Goal: Task Accomplishment & Management: Use online tool/utility

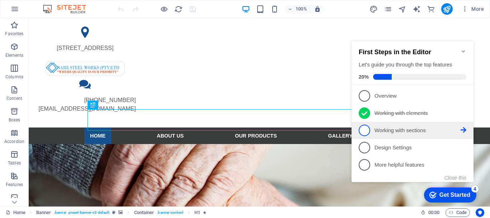
click at [363, 129] on span "3" at bounding box center [364, 130] width 11 height 11
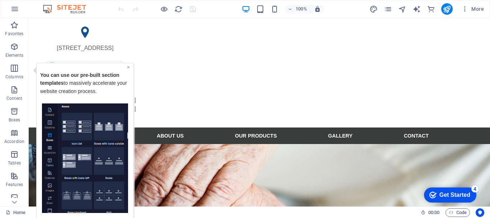
click at [127, 66] on link "×" at bounding box center [128, 67] width 3 height 6
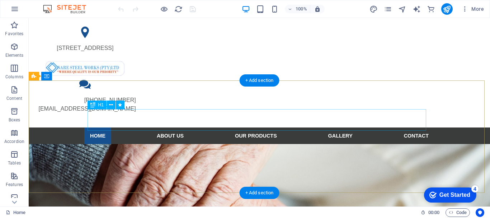
drag, startPoint x: 146, startPoint y: 114, endPoint x: 248, endPoint y: 117, distance: 101.7
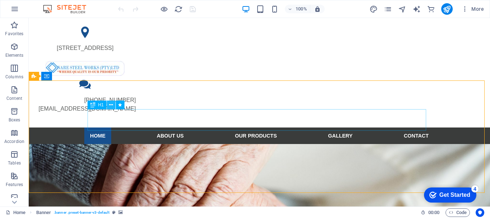
click at [0, 0] on icon at bounding box center [0, 0] width 0 height 0
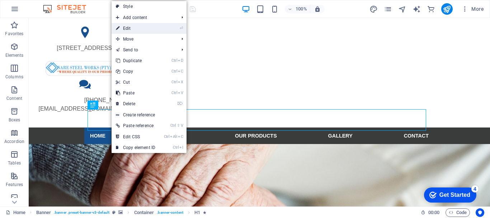
click at [129, 28] on link "⏎ Edit" at bounding box center [136, 28] width 48 height 11
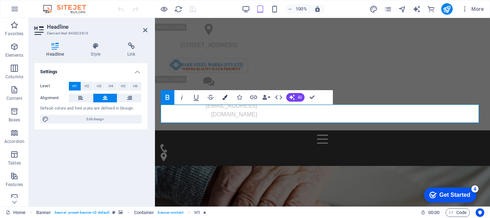
click at [225, 96] on icon "button" at bounding box center [225, 97] width 5 height 5
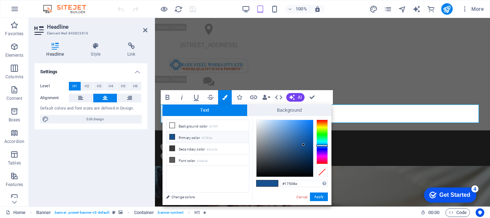
click at [322, 122] on div at bounding box center [322, 142] width 11 height 45
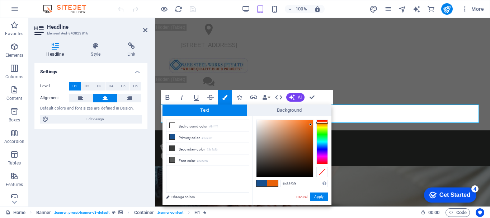
type input "#e45f09"
drag, startPoint x: 304, startPoint y: 143, endPoint x: 311, endPoint y: 126, distance: 19.0
click at [311, 126] on div at bounding box center [310, 125] width 3 height 3
click at [321, 195] on button "Apply" at bounding box center [319, 196] width 18 height 9
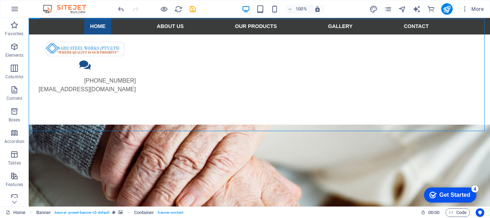
scroll to position [77, 0]
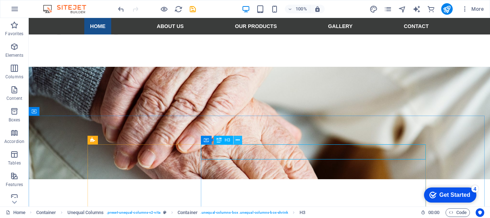
click at [239, 140] on icon at bounding box center [238, 140] width 4 height 8
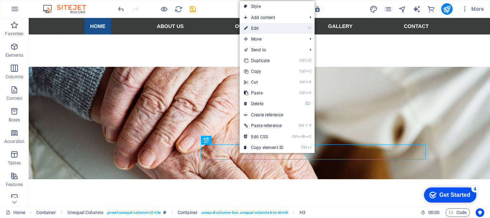
click at [256, 27] on link "⏎ Edit" at bounding box center [264, 28] width 48 height 11
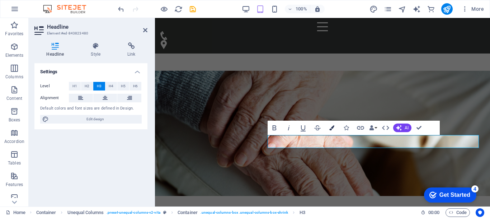
click at [331, 129] on icon "button" at bounding box center [332, 127] width 5 height 5
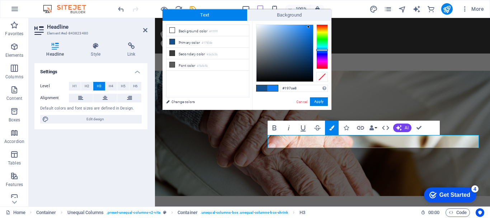
type input "#127ef3"
drag, startPoint x: 304, startPoint y: 49, endPoint x: 309, endPoint y: 27, distance: 22.8
click at [309, 27] on div at bounding box center [308, 26] width 3 height 3
drag, startPoint x: 303, startPoint y: 131, endPoint x: 61, endPoint y: 134, distance: 241.6
click at [303, 131] on icon "button" at bounding box center [303, 128] width 5 height 6
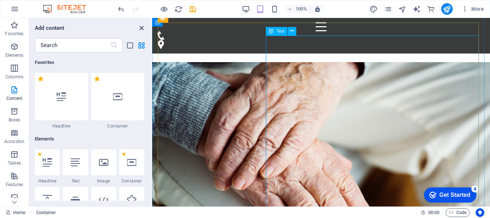
click at [141, 27] on icon "close panel" at bounding box center [142, 28] width 8 height 8
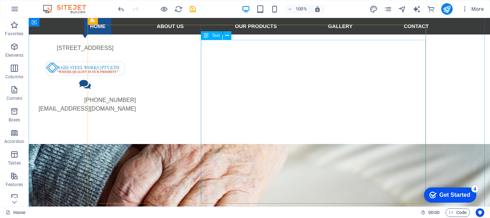
scroll to position [197, 0]
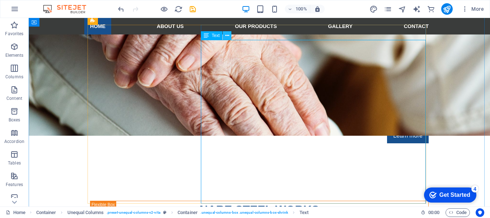
click at [225, 36] on icon at bounding box center [227, 36] width 4 height 8
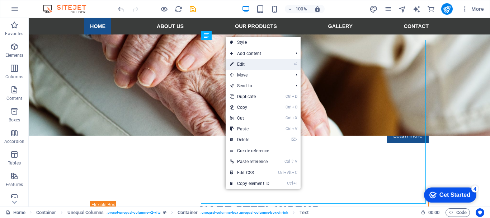
click at [245, 65] on link "⏎ Edit" at bounding box center [250, 64] width 48 height 11
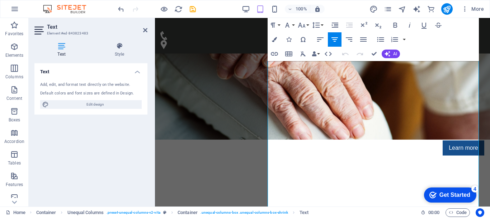
scroll to position [187, 0]
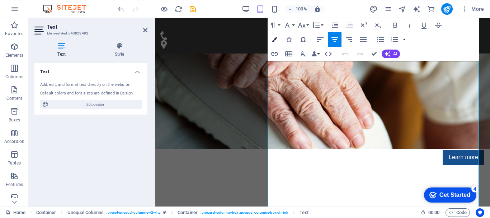
click at [276, 39] on icon "button" at bounding box center [274, 39] width 5 height 5
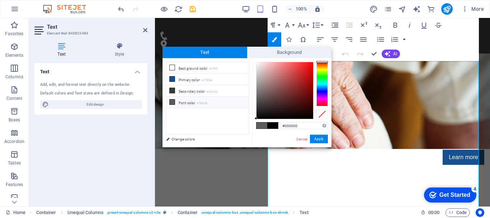
click at [304, 66] on div at bounding box center [285, 90] width 57 height 57
click at [320, 65] on div at bounding box center [322, 84] width 11 height 45
click at [323, 62] on div at bounding box center [322, 84] width 11 height 45
click at [319, 65] on div at bounding box center [322, 84] width 11 height 45
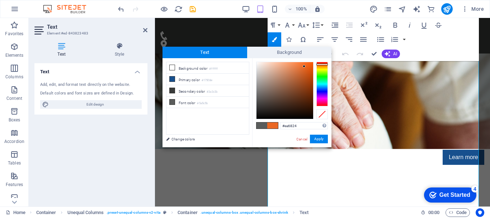
click at [324, 64] on div at bounding box center [322, 84] width 11 height 45
drag, startPoint x: 303, startPoint y: 65, endPoint x: 490, endPoint y: 216, distance: 240.4
click at [301, 61] on div at bounding box center [300, 61] width 3 height 3
click at [171, 66] on icon at bounding box center [172, 67] width 5 height 5
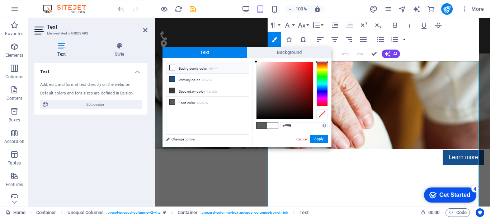
click at [302, 68] on div at bounding box center [285, 90] width 57 height 57
drag, startPoint x: 300, startPoint y: 66, endPoint x: 323, endPoint y: 65, distance: 23.3
click at [313, 65] on div at bounding box center [285, 90] width 57 height 57
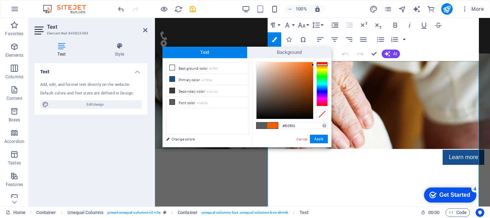
click at [323, 65] on div at bounding box center [322, 84] width 11 height 45
click at [311, 64] on div at bounding box center [310, 64] width 3 height 3
click at [323, 69] on div at bounding box center [322, 84] width 11 height 45
click at [323, 67] on div at bounding box center [322, 84] width 11 height 45
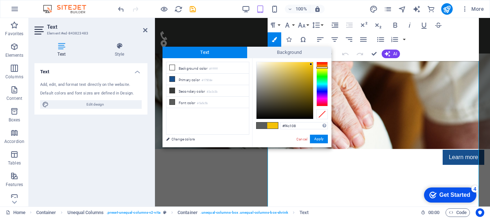
drag, startPoint x: 322, startPoint y: 67, endPoint x: 323, endPoint y: 63, distance: 4.9
click at [324, 67] on div at bounding box center [322, 68] width 11 height 2
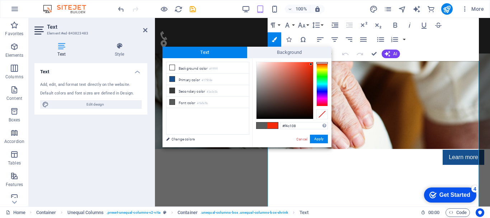
click at [323, 63] on div at bounding box center [322, 84] width 11 height 45
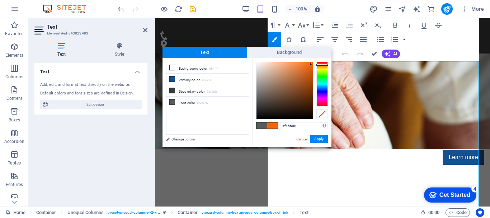
drag, startPoint x: 321, startPoint y: 62, endPoint x: 326, endPoint y: 65, distance: 5.1
click at [326, 65] on div at bounding box center [322, 65] width 11 height 2
click at [311, 60] on div "#ff6a0a Supported formats #0852ed rgb(8, 82, 237) rgba(8, 82, 237, 90%) hsv(221…" at bounding box center [291, 154] width 79 height 193
click at [311, 64] on div at bounding box center [311, 63] width 3 height 3
click at [312, 69] on div at bounding box center [285, 90] width 57 height 57
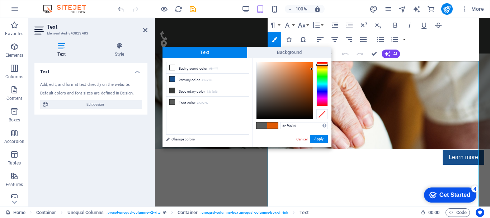
click at [311, 62] on div at bounding box center [285, 90] width 57 height 57
type input "#fc690a"
click at [320, 138] on button "Apply" at bounding box center [319, 139] width 18 height 9
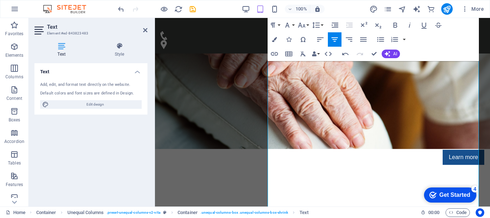
click at [143, 31] on header "Text Element #ed-843823483" at bounding box center [90, 27] width 113 height 19
drag, startPoint x: 143, startPoint y: 30, endPoint x: 122, endPoint y: 16, distance: 25.1
click at [143, 30] on icon at bounding box center [145, 30] width 4 height 6
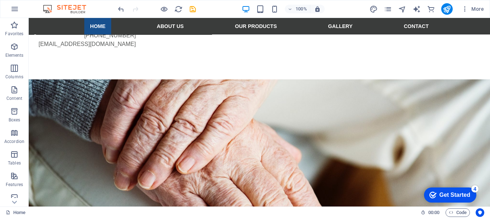
scroll to position [0, 0]
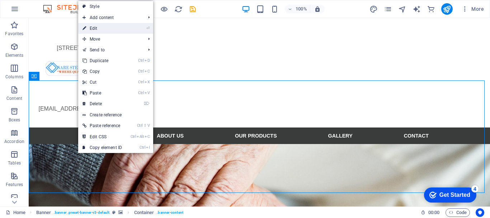
click at [98, 29] on link "⏎ Edit" at bounding box center [102, 28] width 48 height 11
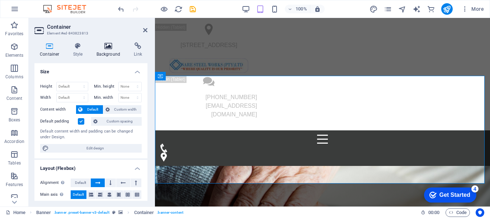
click at [108, 46] on icon at bounding box center [108, 45] width 35 height 7
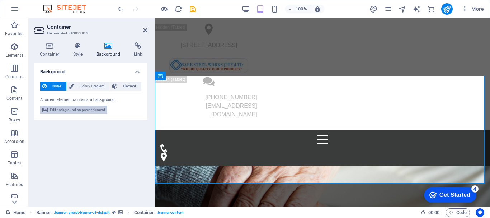
click at [61, 110] on span "Edit background on parent element" at bounding box center [77, 110] width 55 height 9
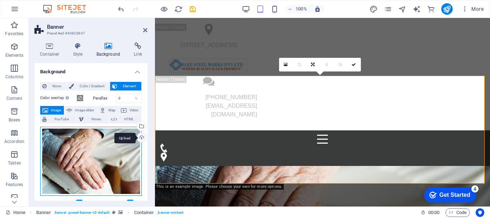
click at [129, 138] on div "Drag files here, click to choose files or select files from Files or our free s…" at bounding box center [91, 161] width 102 height 69
click at [139, 138] on div "Upload" at bounding box center [141, 138] width 11 height 11
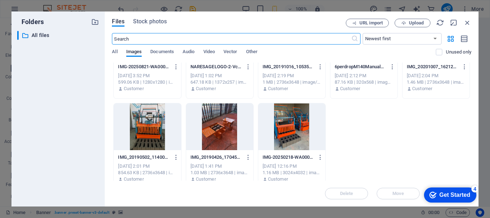
scroll to position [59, 0]
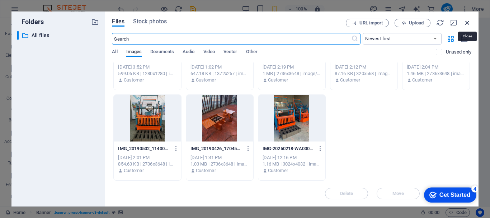
click at [469, 22] on icon "button" at bounding box center [468, 23] width 8 height 8
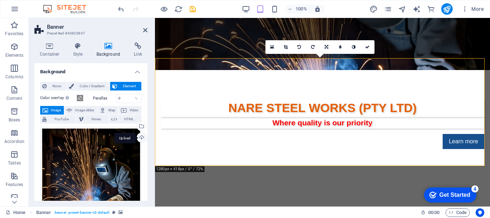
scroll to position [18, 0]
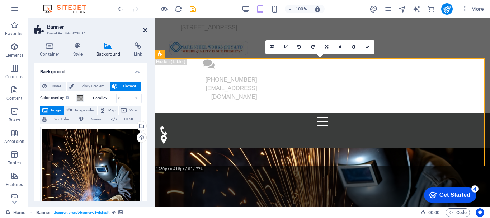
drag, startPoint x: 145, startPoint y: 31, endPoint x: 116, endPoint y: 12, distance: 34.1
click at [145, 31] on icon at bounding box center [145, 30] width 4 height 6
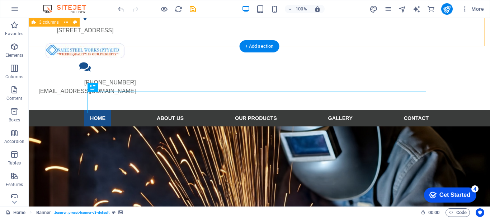
click at [52, 110] on div "Home ABOUT US OUR PRODUCTS GALLERY CONTACT" at bounding box center [260, 118] width 462 height 17
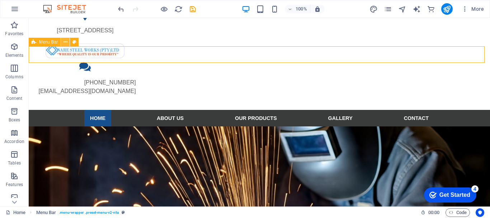
click at [66, 41] on icon at bounding box center [66, 42] width 4 height 8
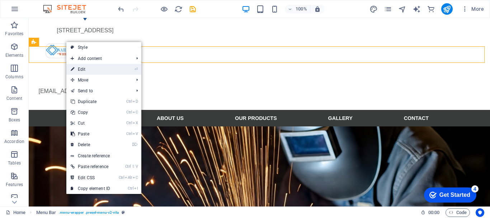
click at [82, 68] on link "⏎ Edit" at bounding box center [90, 69] width 48 height 11
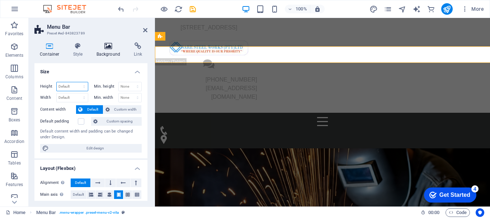
click at [85, 85] on select "Default px rem % vh vw" at bounding box center [72, 86] width 31 height 9
click at [106, 46] on icon at bounding box center [108, 45] width 35 height 7
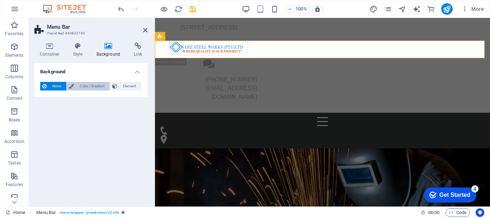
click at [86, 86] on span "Color / Gradient" at bounding box center [92, 86] width 32 height 9
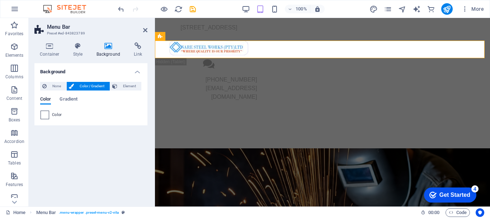
click at [45, 116] on span at bounding box center [45, 115] width 8 height 8
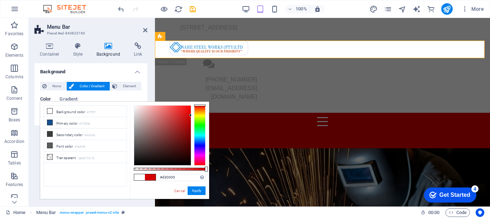
drag, startPoint x: 135, startPoint y: 107, endPoint x: 193, endPoint y: 110, distance: 57.5
click at [193, 116] on div at bounding box center [170, 135] width 72 height 60
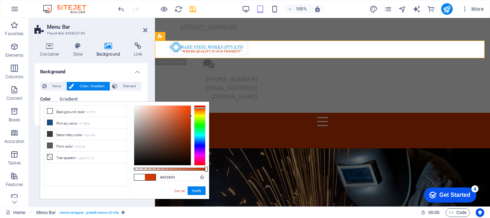
drag, startPoint x: 199, startPoint y: 105, endPoint x: 204, endPoint y: 108, distance: 5.6
click at [204, 108] on div at bounding box center [199, 108] width 11 height 2
click at [202, 108] on div at bounding box center [199, 135] width 11 height 60
click at [200, 143] on div at bounding box center [199, 135] width 11 height 60
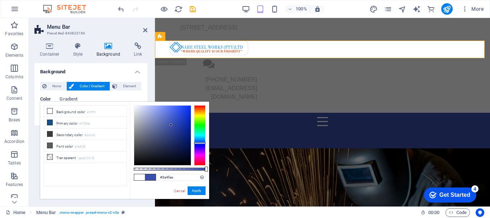
drag, startPoint x: 190, startPoint y: 115, endPoint x: 171, endPoint y: 125, distance: 21.4
click at [171, 125] on div at bounding box center [171, 125] width 3 height 3
click at [49, 143] on icon at bounding box center [49, 145] width 5 height 5
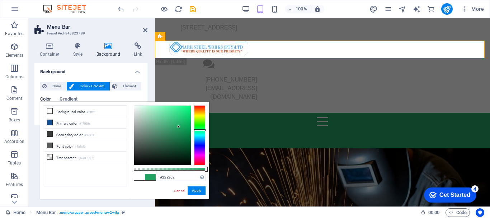
drag, startPoint x: 159, startPoint y: 134, endPoint x: 195, endPoint y: 118, distance: 39.4
click at [179, 127] on div at bounding box center [178, 126] width 3 height 3
click at [201, 111] on div at bounding box center [199, 135] width 11 height 60
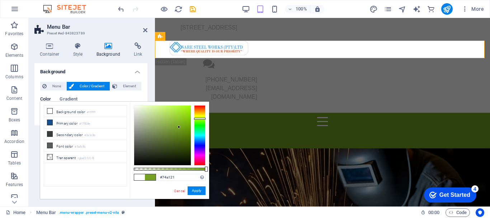
click at [202, 118] on div at bounding box center [199, 135] width 11 height 60
click at [50, 121] on icon at bounding box center [49, 122] width 5 height 5
type input "#17508e"
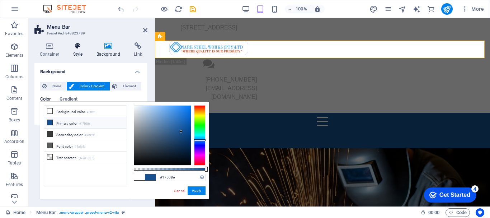
click at [78, 47] on icon at bounding box center [78, 45] width 20 height 7
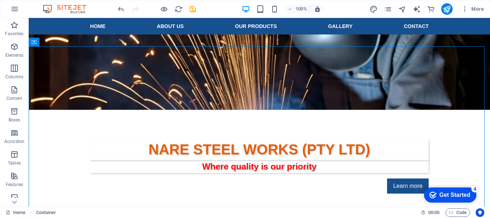
scroll to position [131, 0]
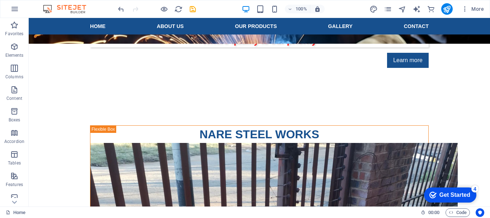
scroll to position [0, 0]
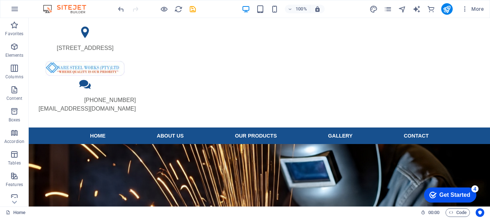
click at [66, 29] on div "[STREET_ADDRESS] [PHONE_NUMBER] [EMAIL_ADDRESS][DOMAIN_NAME]" at bounding box center [260, 73] width 462 height 110
click at [66, 37] on div "[STREET_ADDRESS] [PHONE_NUMBER] [EMAIL_ADDRESS][DOMAIN_NAME]" at bounding box center [260, 73] width 462 height 110
click at [455, 30] on div "[STREET_ADDRESS] [PHONE_NUMBER] [EMAIL_ADDRESS][DOMAIN_NAME]" at bounding box center [260, 73] width 462 height 110
click at [331, 24] on div "[STREET_ADDRESS] [PHONE_NUMBER] [EMAIL_ADDRESS][DOMAIN_NAME]" at bounding box center [260, 73] width 462 height 110
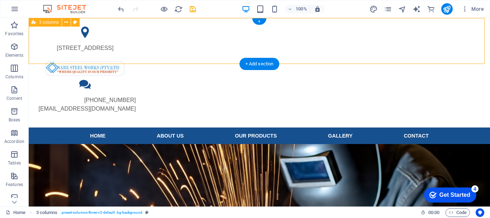
drag, startPoint x: 53, startPoint y: 28, endPoint x: 368, endPoint y: 35, distance: 314.9
click at [53, 28] on div "[STREET_ADDRESS] [PHONE_NUMBER] [EMAIL_ADDRESS][DOMAIN_NAME]" at bounding box center [260, 73] width 462 height 110
click at [66, 23] on icon at bounding box center [66, 23] width 4 height 8
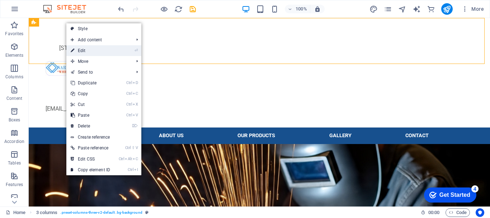
click at [89, 50] on link "⏎ Edit" at bounding box center [90, 50] width 48 height 11
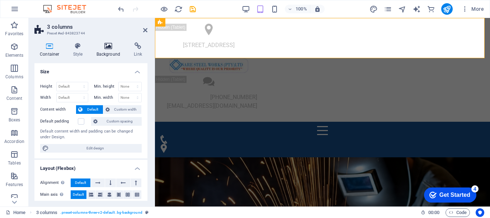
click at [111, 48] on icon at bounding box center [108, 45] width 35 height 7
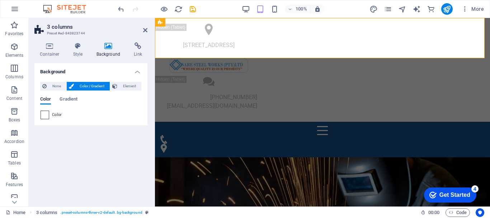
click at [45, 115] on span at bounding box center [45, 115] width 8 height 8
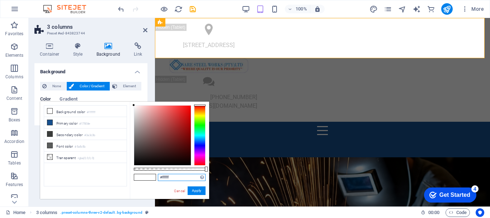
click at [179, 176] on input "#ffffff" at bounding box center [182, 177] width 48 height 7
click at [176, 177] on input "#ffffff" at bounding box center [182, 177] width 48 height 7
click at [152, 176] on span at bounding box center [150, 177] width 11 height 6
click at [184, 178] on input "#ffffff" at bounding box center [182, 177] width 48 height 7
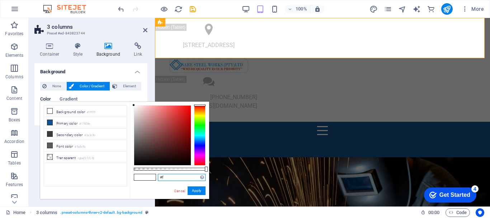
type input "#"
paste input "#ec7b45"
type input "#ec7b45"
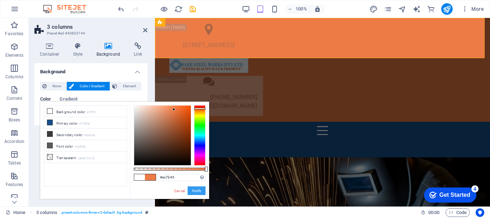
click at [198, 189] on button "Apply" at bounding box center [197, 190] width 18 height 9
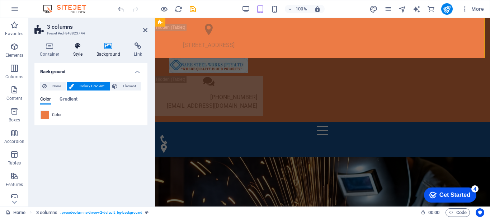
click at [79, 50] on h4 "Style" at bounding box center [79, 49] width 23 height 15
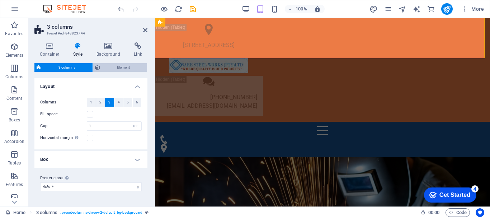
click at [121, 68] on span "Element" at bounding box center [123, 67] width 43 height 9
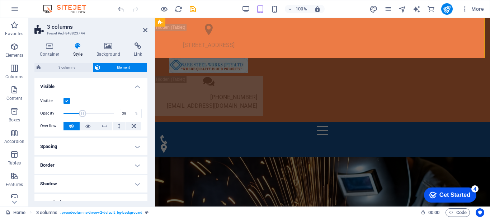
drag, startPoint x: 111, startPoint y: 113, endPoint x: 82, endPoint y: 115, distance: 29.1
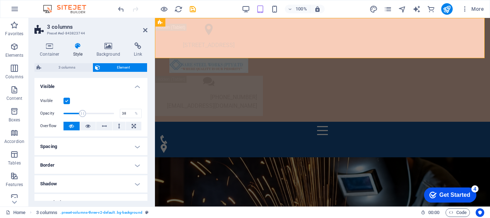
click at [82, 115] on span at bounding box center [82, 113] width 7 height 7
click at [86, 116] on span at bounding box center [82, 113] width 7 height 7
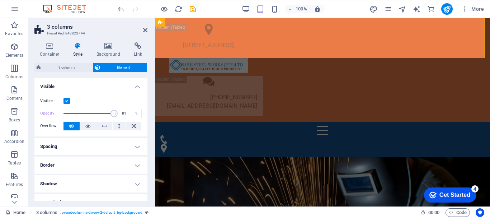
type input "100"
drag, startPoint x: 103, startPoint y: 115, endPoint x: 116, endPoint y: 113, distance: 12.7
click at [114, 113] on span at bounding box center [89, 113] width 51 height 11
click at [135, 164] on h4 "Border" at bounding box center [90, 165] width 113 height 17
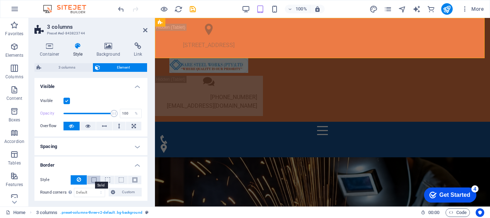
click at [93, 181] on span at bounding box center [94, 179] width 5 height 5
click at [92, 180] on span at bounding box center [94, 179] width 5 height 5
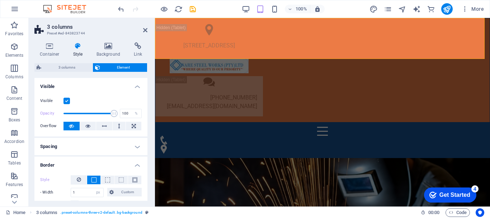
scroll to position [43, 0]
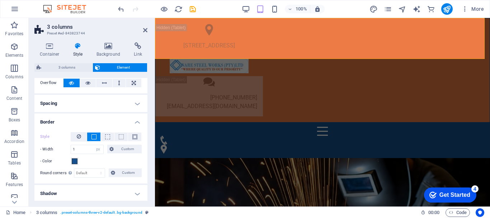
click at [80, 47] on icon at bounding box center [78, 45] width 20 height 7
click at [80, 46] on icon at bounding box center [78, 45] width 20 height 7
click at [76, 51] on h4 "Style" at bounding box center [79, 49] width 23 height 15
click at [254, 127] on div at bounding box center [322, 140] width 327 height 27
click at [145, 31] on icon at bounding box center [145, 30] width 4 height 6
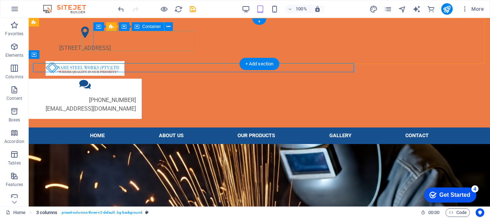
click at [145, 31] on div "Container" at bounding box center [148, 26] width 32 height 9
click at [145, 29] on div "Container" at bounding box center [148, 26] width 32 height 9
click at [205, 127] on nav "Home ABOUT US OUR PRODUCTS GALLERY CONTACT" at bounding box center [259, 135] width 350 height 17
click at [204, 127] on nav "Home ABOUT US OUR PRODUCTS GALLERY CONTACT" at bounding box center [259, 135] width 350 height 17
click at [34, 127] on div "Home ABOUT US OUR PRODUCTS GALLERY CONTACT" at bounding box center [260, 135] width 462 height 17
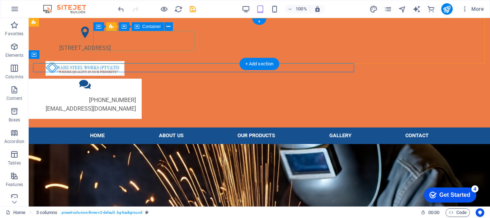
click at [34, 127] on div "Home ABOUT US OUR PRODUCTS GALLERY CONTACT" at bounding box center [260, 135] width 462 height 17
click at [472, 43] on div "[STREET_ADDRESS] [PHONE_NUMBER] [EMAIL_ADDRESS][DOMAIN_NAME]" at bounding box center [260, 73] width 462 height 110
click at [136, 96] on div "[PHONE_NUMBER] [EMAIL_ADDRESS][DOMAIN_NAME]" at bounding box center [85, 104] width 102 height 17
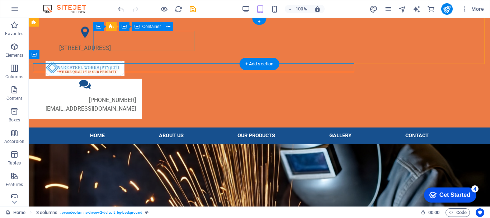
click at [136, 96] on div "[PHONE_NUMBER] [EMAIL_ADDRESS][DOMAIN_NAME]" at bounding box center [85, 104] width 102 height 17
click at [142, 90] on div "[PHONE_NUMBER] [EMAIL_ADDRESS][DOMAIN_NAME]" at bounding box center [85, 104] width 113 height 29
click at [136, 96] on div "[PHONE_NUMBER] [EMAIL_ADDRESS][DOMAIN_NAME]" at bounding box center [85, 104] width 102 height 17
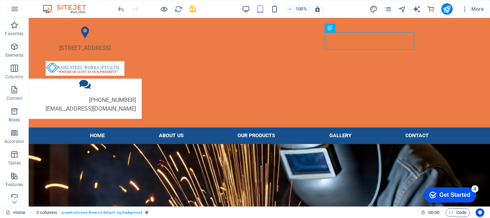
click at [136, 96] on div "[PHONE_NUMBER] [EMAIL_ADDRESS][DOMAIN_NAME]" at bounding box center [85, 104] width 102 height 17
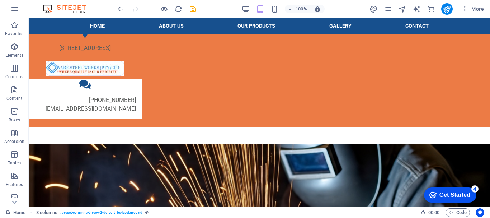
drag, startPoint x: 488, startPoint y: 43, endPoint x: 346, endPoint y: 21, distance: 142.8
click at [66, 21] on div "Home ABOUT US OUR PRODUCTS GALLERY CONTACT" at bounding box center [260, 26] width 462 height 17
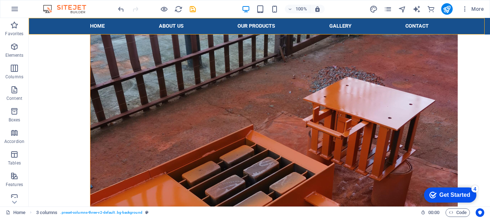
click at [139, 24] on nav "Home ABOUT US OUR PRODUCTS GALLERY CONTACT" at bounding box center [259, 26] width 350 height 17
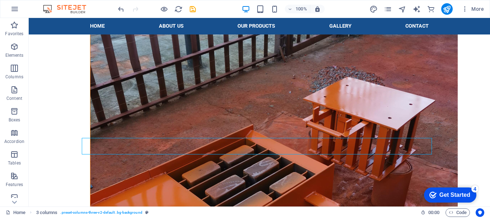
scroll to position [368, 0]
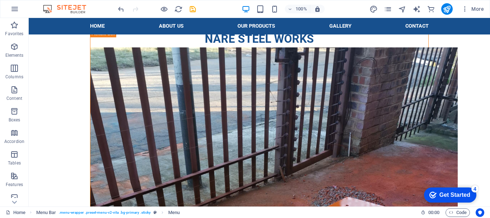
drag, startPoint x: 488, startPoint y: 48, endPoint x: 372, endPoint y: 233, distance: 217.9
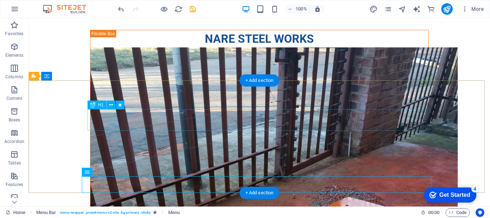
click at [0, 0] on span "Container" at bounding box center [0, 0] width 0 height 0
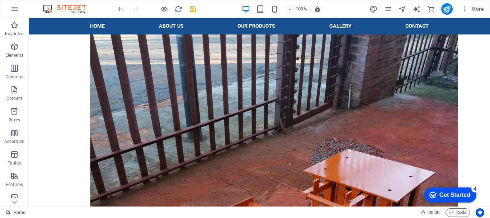
scroll to position [332, 0]
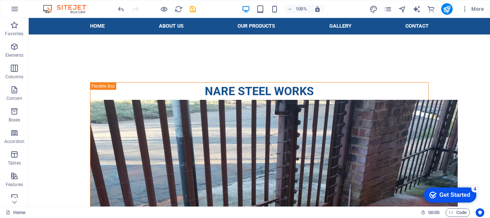
click at [456, 193] on div "Get Started" at bounding box center [455, 195] width 31 height 6
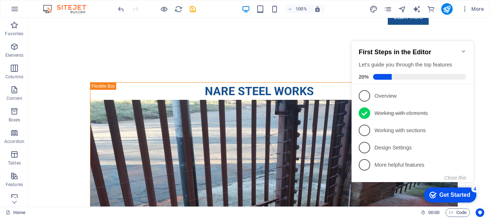
scroll to position [4, 0]
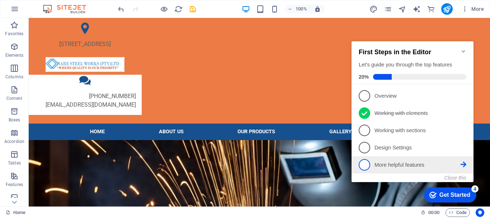
click at [456, 163] on p "More helpful features - incomplete" at bounding box center [418, 165] width 86 height 8
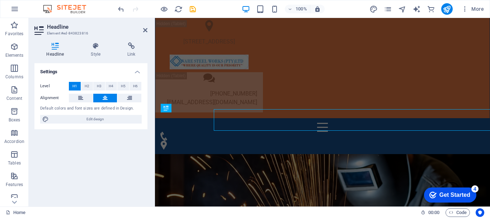
click at [257, 89] on div "[PHONE_NUMBER] [EMAIL_ADDRESS][DOMAIN_NAME]" at bounding box center [209, 97] width 96 height 17
click at [377, 123] on div at bounding box center [322, 136] width 327 height 27
click at [144, 29] on icon at bounding box center [145, 30] width 4 height 6
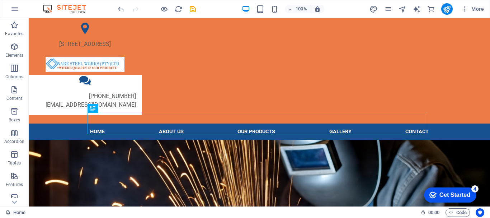
click at [144, 28] on div "[STREET_ADDRESS] [PHONE_NUMBER] [EMAIL_ADDRESS][DOMAIN_NAME]" at bounding box center [260, 69] width 462 height 110
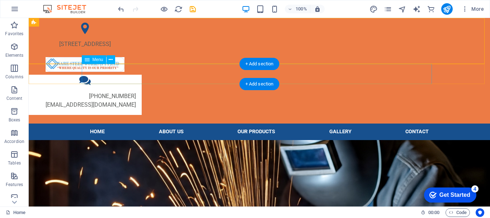
scroll to position [0, 0]
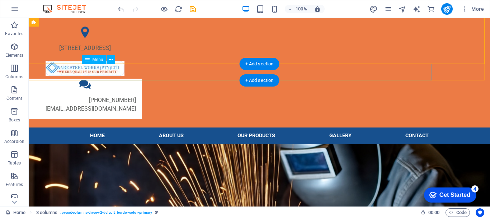
click at [131, 127] on nav "Home ABOUT US OUR PRODUCTS GALLERY CONTACT" at bounding box center [259, 135] width 350 height 17
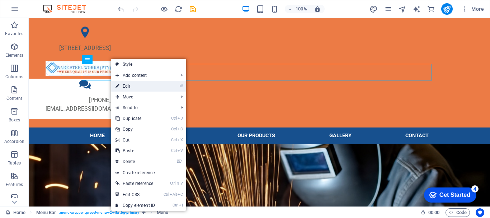
click at [134, 84] on link "⏎ Edit" at bounding box center [135, 86] width 48 height 11
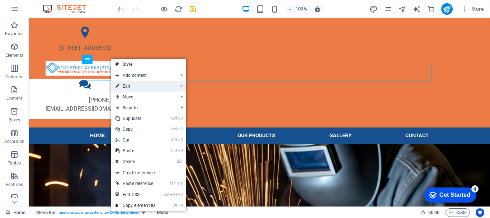
select select
select select "1"
select select
select select "2"
select select
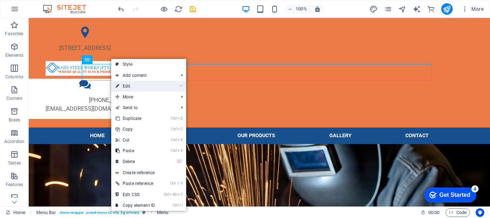
select select
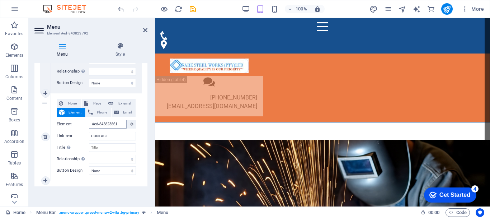
scroll to position [1627, 0]
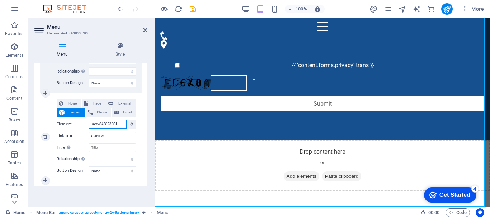
click at [120, 124] on input "#ed-843823861" at bounding box center [108, 124] width 38 height 9
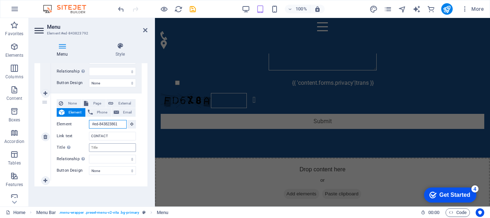
scroll to position [0, 0]
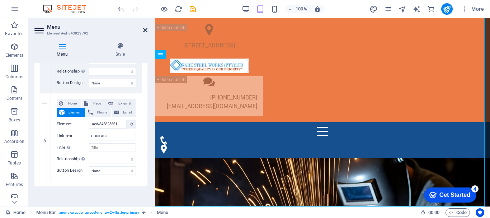
drag, startPoint x: 144, startPoint y: 30, endPoint x: 117, endPoint y: 13, distance: 32.3
click at [144, 30] on icon at bounding box center [145, 30] width 4 height 6
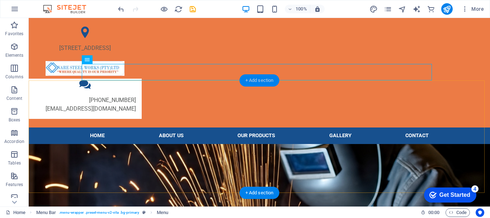
drag, startPoint x: 256, startPoint y: 80, endPoint x: 103, endPoint y: 62, distance: 153.3
click at [256, 80] on div "+ Add section" at bounding box center [260, 80] width 40 height 12
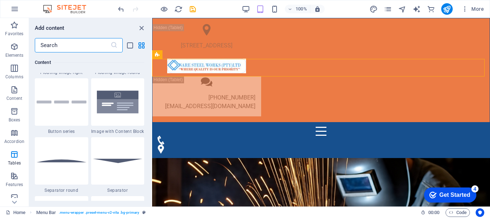
scroll to position [646, 0]
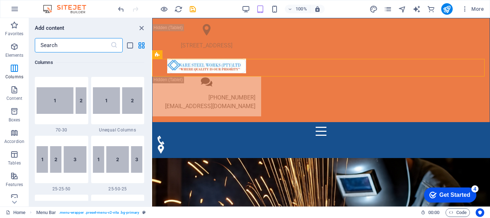
click at [141, 27] on icon "close panel" at bounding box center [142, 28] width 8 height 8
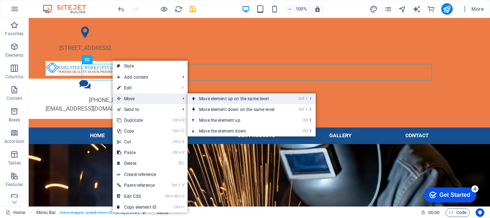
click at [230, 100] on link "Ctrl ⇧ ⬆ Move element up on the same level" at bounding box center [238, 98] width 101 height 11
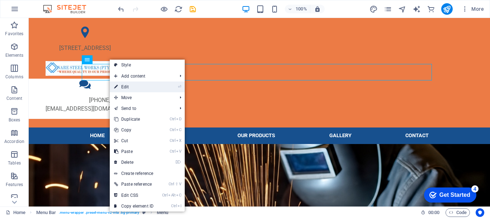
click at [129, 90] on link "⏎ Edit" at bounding box center [134, 86] width 48 height 11
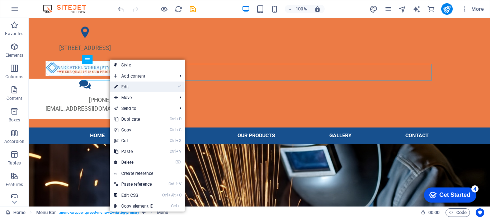
select select
select select "1"
select select
select select "2"
select select
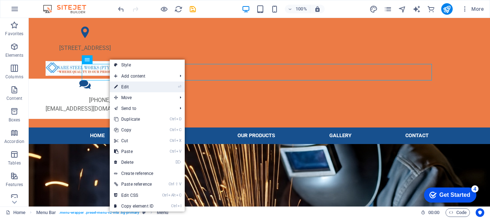
select select
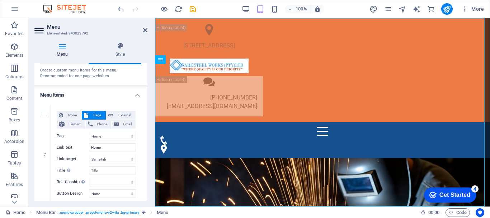
scroll to position [0, 0]
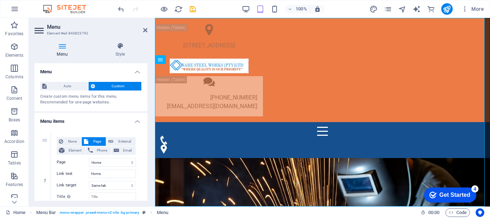
click at [138, 72] on h4 "Menu" at bounding box center [90, 69] width 113 height 13
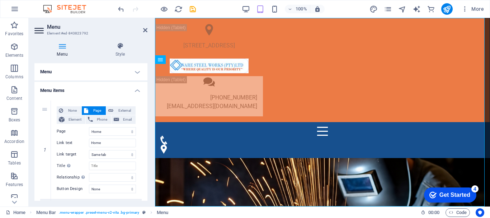
click at [135, 72] on h4 "Menu" at bounding box center [90, 71] width 113 height 17
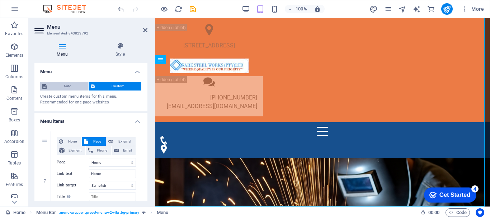
click at [69, 85] on span "Auto" at bounding box center [67, 86] width 37 height 9
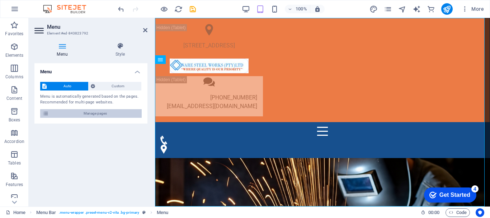
click at [48, 114] on icon at bounding box center [45, 113] width 6 height 9
click at [92, 113] on span "Manage pages" at bounding box center [95, 113] width 89 height 9
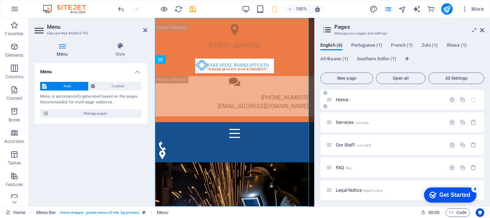
click at [352, 101] on p "Home /" at bounding box center [390, 99] width 108 height 5
click at [332, 99] on icon at bounding box center [329, 100] width 6 height 6
click at [326, 94] on icon at bounding box center [326, 93] width 4 height 4
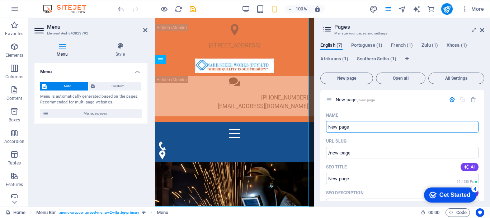
click at [368, 124] on input "New page" at bounding box center [402, 126] width 153 height 11
click at [367, 109] on div "New page /new-page" at bounding box center [403, 100] width 164 height 20
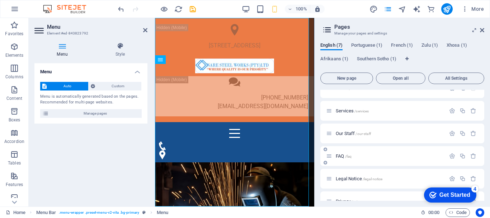
scroll to position [298, 0]
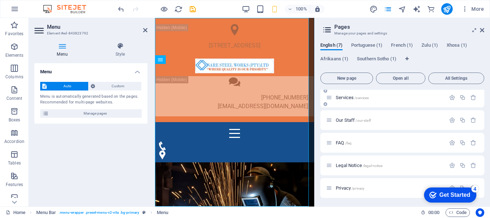
click at [363, 98] on span "/services" at bounding box center [362, 98] width 14 height 4
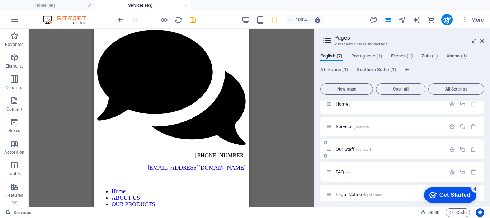
scroll to position [702, 0]
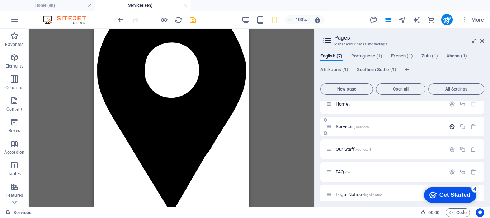
click at [450, 126] on icon "button" at bounding box center [453, 127] width 6 height 6
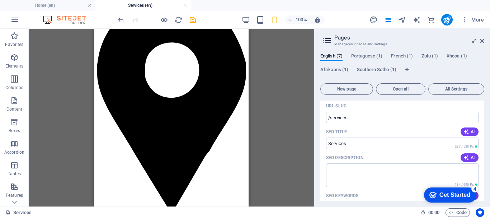
scroll to position [404, 0]
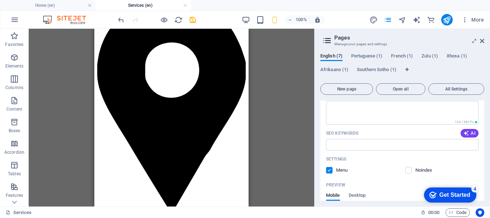
drag, startPoint x: 485, startPoint y: 166, endPoint x: 486, endPoint y: 180, distance: 14.0
click at [486, 180] on div "English (7) Portuguese (1) French (1) Zulu (1) Xhosa (1) Afrikaans (1) Southern…" at bounding box center [403, 126] width 176 height 159
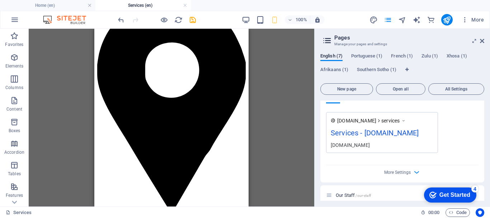
scroll to position [499, 0]
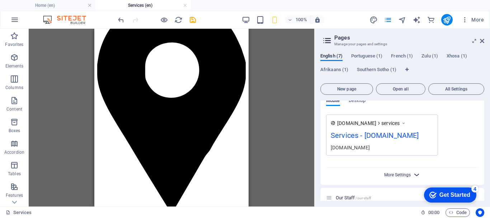
click at [410, 175] on span "More Settings" at bounding box center [398, 174] width 27 height 5
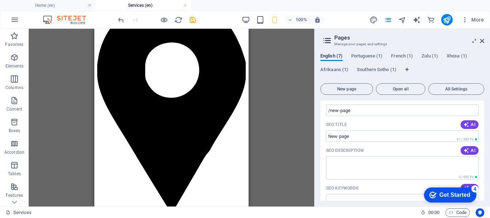
scroll to position [0, 0]
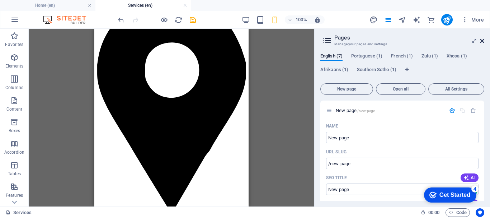
click at [483, 40] on icon at bounding box center [482, 41] width 4 height 6
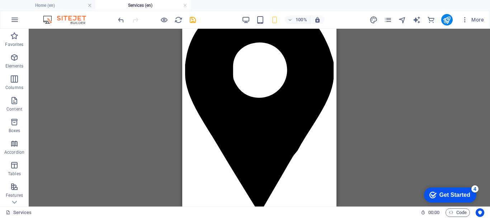
click at [412, 73] on div "Drag here to replace the existing content. Press “Ctrl” if you want to create a…" at bounding box center [260, 118] width 462 height 178
click at [126, 86] on div "Drag here to replace the existing content. Press “Ctrl” if you want to create a…" at bounding box center [260, 118] width 462 height 178
click at [88, 138] on div "Drag here to replace the existing content. Press “Ctrl” if you want to create a…" at bounding box center [260, 118] width 462 height 178
click at [395, 111] on div "Drag here to replace the existing content. Press “Ctrl” if you want to create a…" at bounding box center [260, 118] width 462 height 178
click at [439, 78] on div "Drag here to replace the existing content. Press “Ctrl” if you want to create a…" at bounding box center [260, 118] width 462 height 178
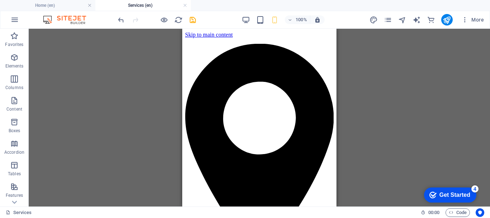
click at [366, 90] on div "Drag here to replace the existing content. Press “Ctrl” if you want to create a…" at bounding box center [260, 118] width 462 height 178
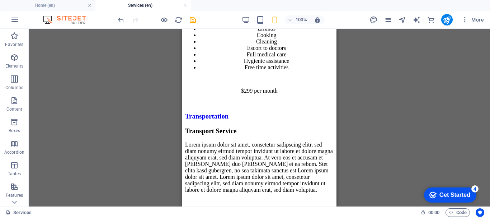
scroll to position [1828, 0]
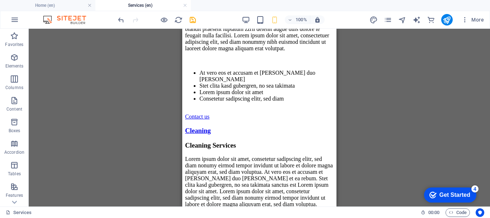
drag, startPoint x: 334, startPoint y: 41, endPoint x: 524, endPoint y: 51, distance: 190.2
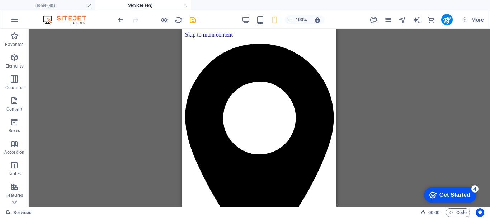
click at [104, 65] on div "Drag here to replace the existing content. Press “Ctrl” if you want to create a…" at bounding box center [260, 118] width 462 height 178
